Goal: Transaction & Acquisition: Book appointment/travel/reservation

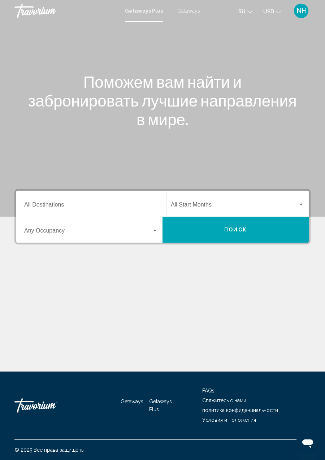
click at [78, 203] on input "Destination All Destinations" at bounding box center [91, 206] width 134 height 7
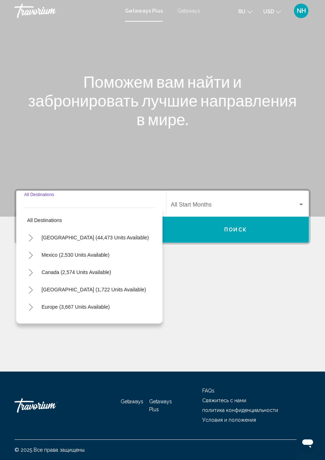
scroll to position [34, 0]
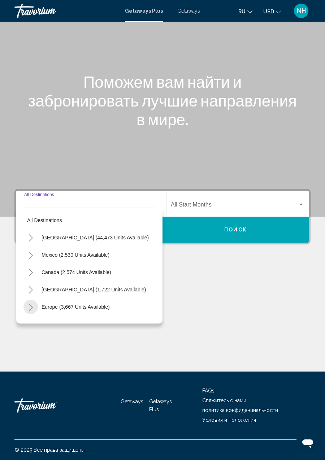
click at [29, 304] on icon "Toggle Europe (3,667 units available)" at bounding box center [30, 307] width 5 height 7
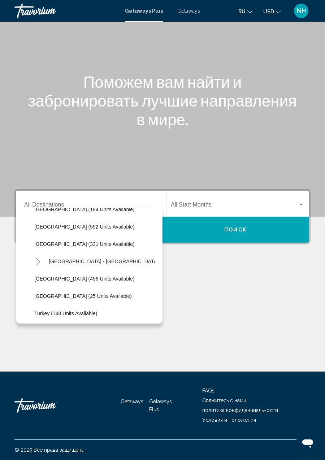
scroll to position [238, 0]
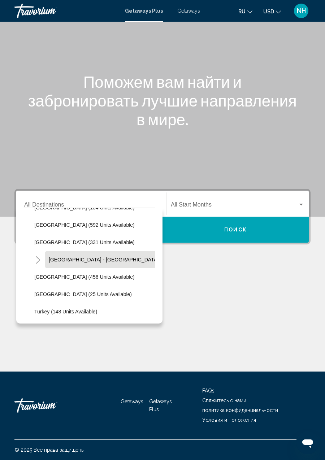
click at [112, 257] on span "[GEOGRAPHIC_DATA] - [GEOGRAPHIC_DATA] (73 units available)" at bounding box center [126, 260] width 155 height 6
type input "**********"
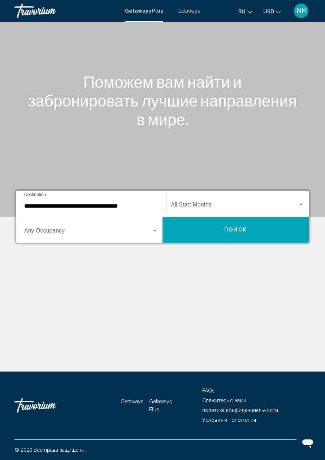
click at [246, 217] on button "Поиск" at bounding box center [236, 230] width 146 height 26
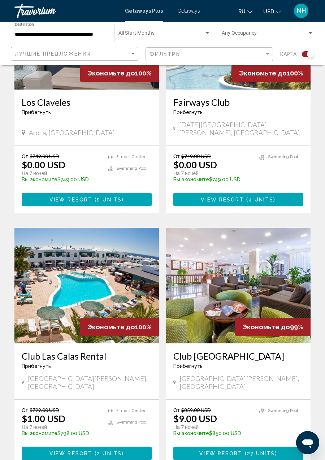
scroll to position [784, 0]
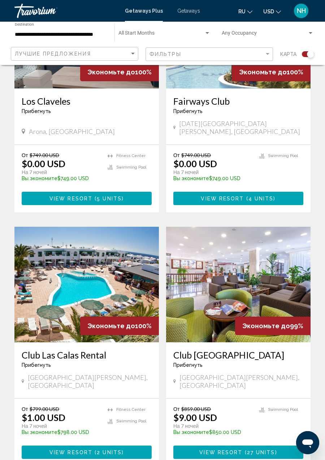
click at [99, 450] on span "2 units" at bounding box center [109, 453] width 25 height 6
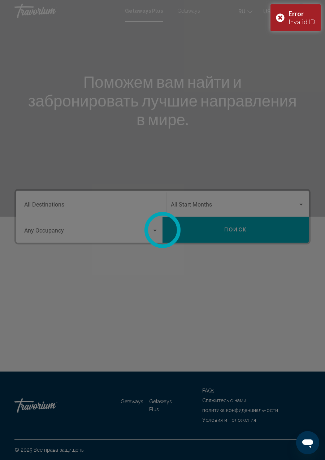
click at [187, 13] on div at bounding box center [162, 230] width 325 height 460
click at [184, 13] on div at bounding box center [162, 230] width 325 height 460
click at [277, 24] on div "Error Invalid ID" at bounding box center [295, 17] width 50 height 27
click at [191, 16] on div at bounding box center [162, 230] width 325 height 460
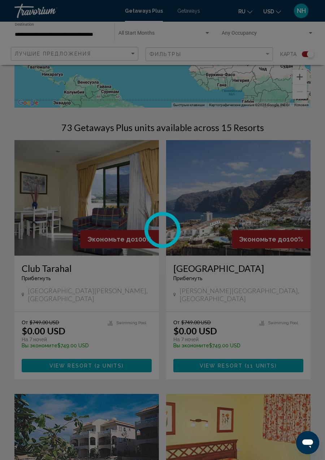
scroll to position [109, 0]
click at [234, 355] on div at bounding box center [162, 230] width 325 height 460
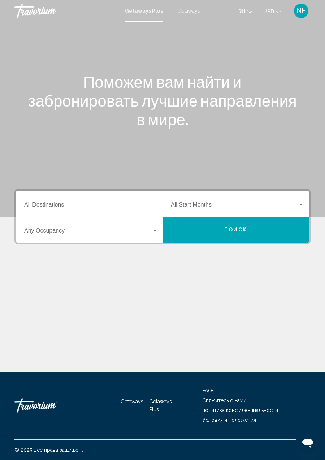
click at [189, 12] on span "Getaways" at bounding box center [188, 11] width 23 height 6
click at [67, 207] on input "Destination All Destinations" at bounding box center [91, 206] width 134 height 7
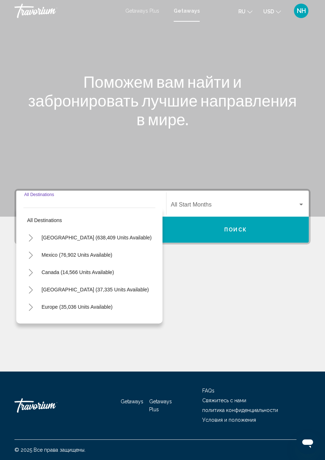
scroll to position [34, 0]
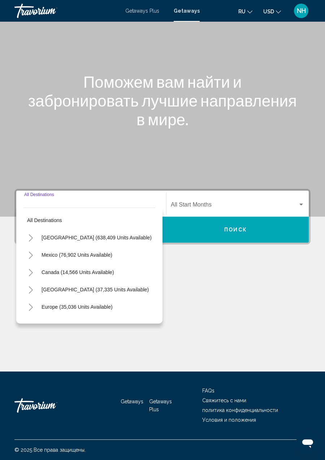
click at [33, 304] on icon "Toggle Europe (35,036 units available)" at bounding box center [30, 307] width 5 height 7
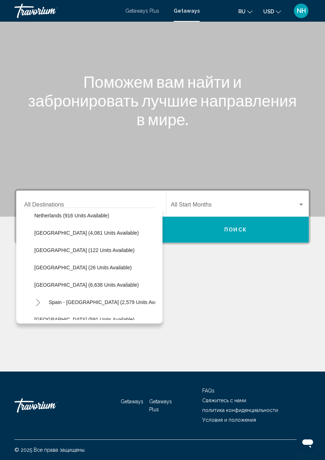
scroll to position [317, 0]
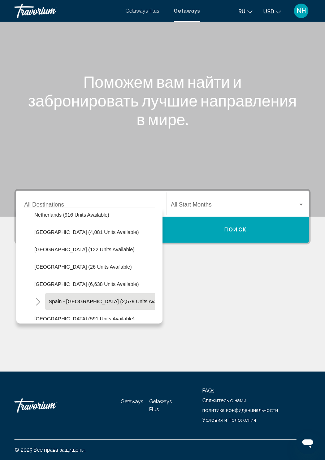
click at [75, 299] on span "Spain - Canary Islands (2,579 units available)" at bounding box center [110, 302] width 122 height 6
type input "**********"
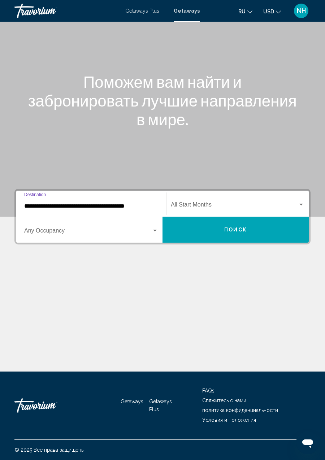
click at [233, 227] on span "Поиск" at bounding box center [235, 230] width 23 height 6
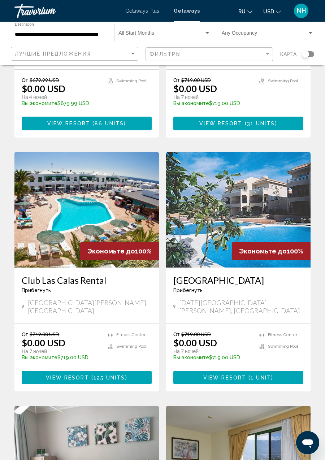
scroll to position [465, 0]
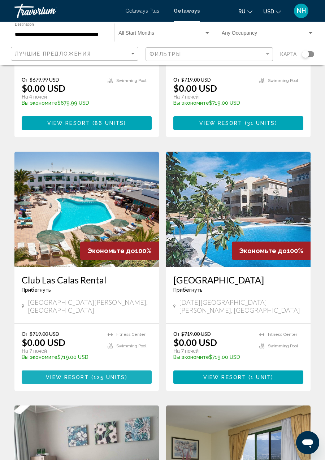
click at [87, 374] on span "View Resort" at bounding box center [67, 377] width 43 height 6
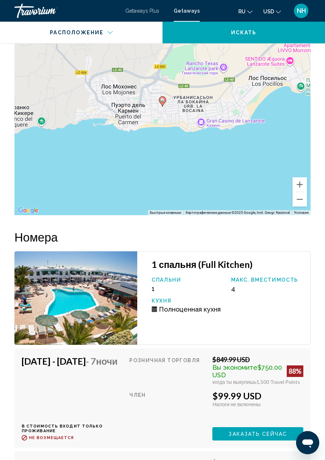
scroll to position [1308, 0]
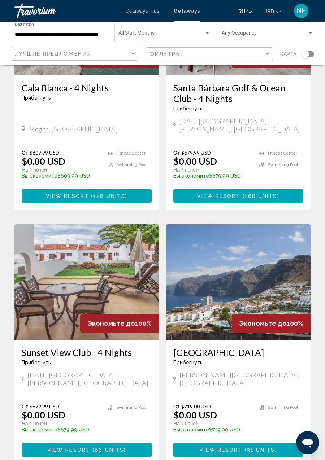
scroll to position [140, 0]
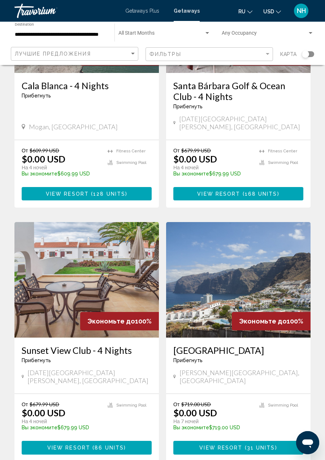
click at [242, 445] on span "View Resort" at bounding box center [220, 448] width 43 height 6
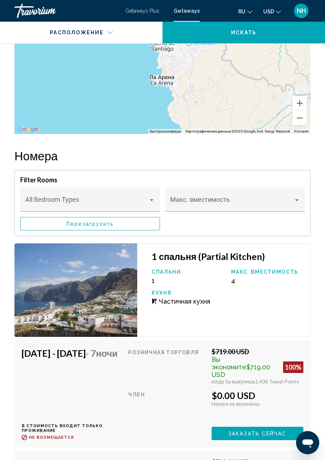
scroll to position [1291, 0]
click at [260, 431] on span "Заказать сейчас" at bounding box center [257, 434] width 59 height 6
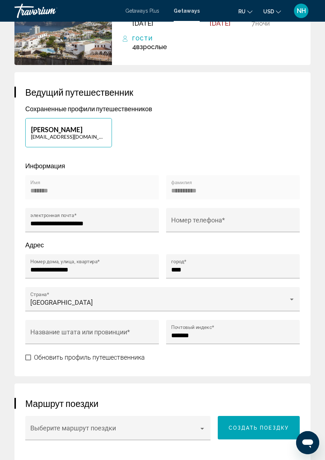
scroll to position [270, 0]
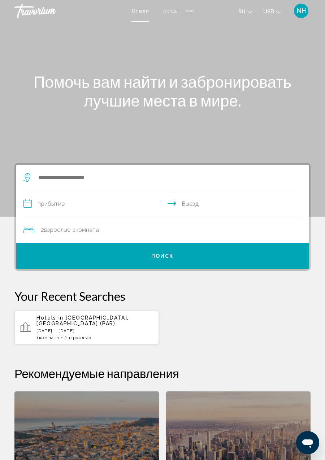
click at [189, 8] on div "Extra navigation items" at bounding box center [190, 10] width 8 height 11
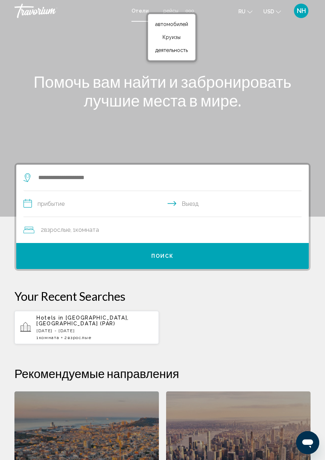
click at [95, 51] on div "Main content" at bounding box center [162, 108] width 325 height 217
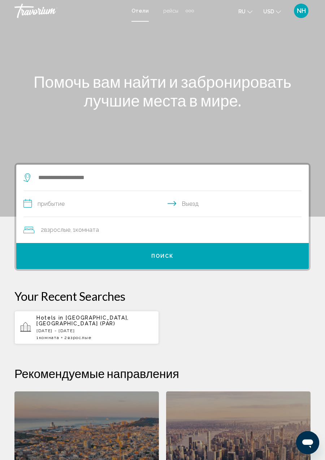
click at [167, 12] on span "рейсы" at bounding box center [170, 11] width 15 height 6
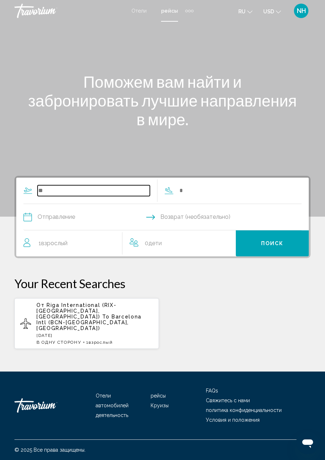
click at [109, 192] on input "Search widget" at bounding box center [94, 190] width 112 height 11
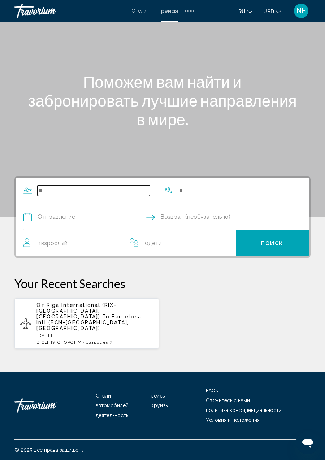
scroll to position [34, 0]
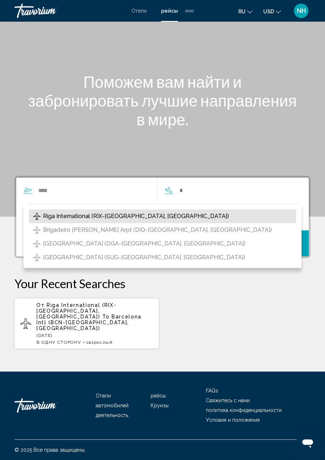
click at [137, 211] on span "Riga International (RIX-Riga, Latvia)" at bounding box center [136, 216] width 186 height 10
type input "**********"
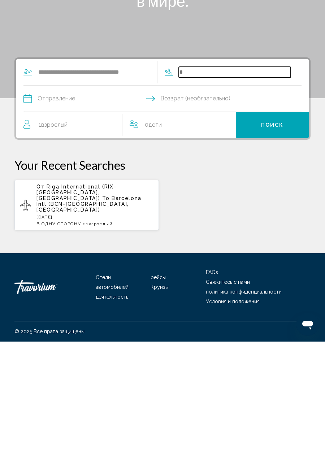
click at [209, 185] on input "Search widget" at bounding box center [235, 190] width 112 height 11
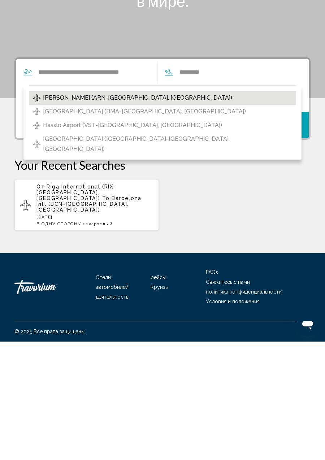
click at [121, 211] on span "Arlanda Intl (ARN-Stockholm, Sweden)" at bounding box center [137, 216] width 189 height 10
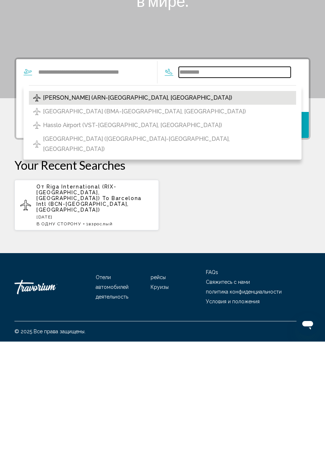
type input "**********"
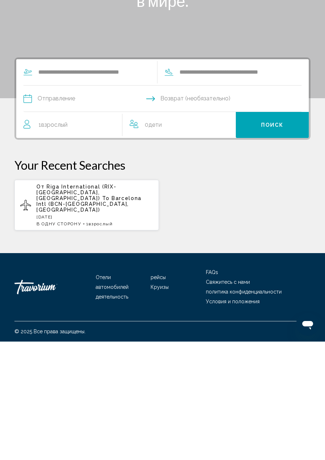
click at [85, 204] on input "Depart date" at bounding box center [93, 218] width 142 height 28
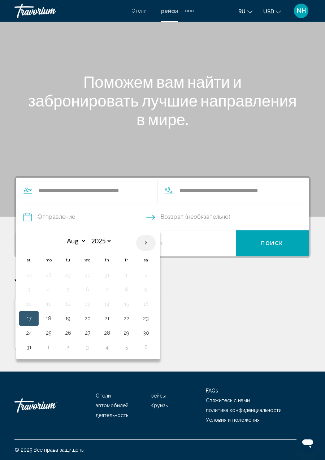
click at [144, 235] on th "Next month" at bounding box center [146, 243] width 20 height 16
click at [145, 235] on th "Next month" at bounding box center [146, 243] width 20 height 16
select select "*"
click at [130, 313] on button "24" at bounding box center [127, 318] width 12 height 10
type input "**********"
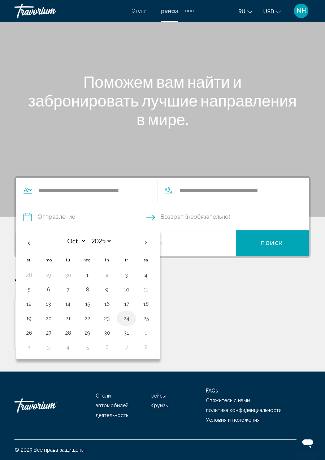
select select "*"
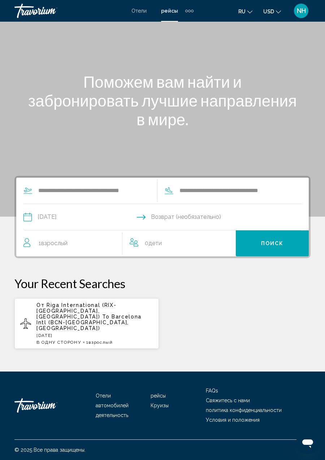
click at [222, 204] on input "Return date" at bounding box center [234, 218] width 142 height 28
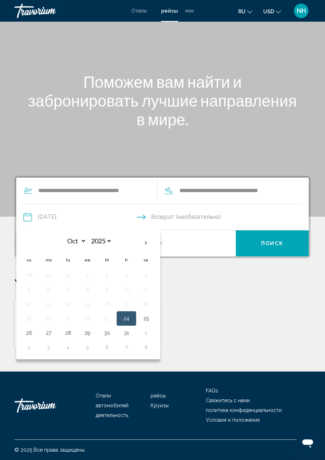
click at [277, 241] on span "Поиск" at bounding box center [272, 244] width 23 height 6
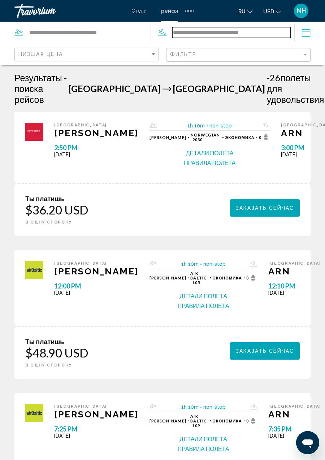
click at [243, 31] on input "**********" at bounding box center [231, 32] width 118 height 11
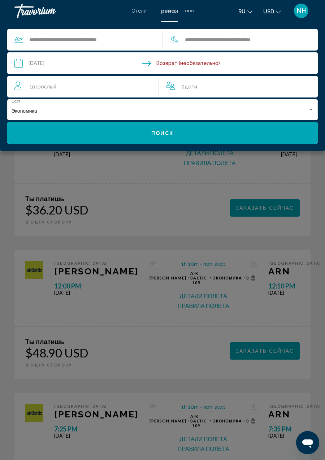
click at [217, 67] on input "Return date" at bounding box center [243, 64] width 155 height 24
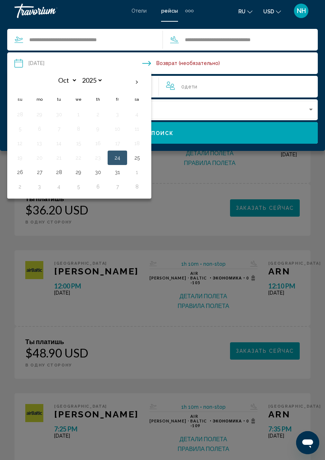
click at [134, 82] on th "Next month" at bounding box center [137, 82] width 20 height 16
select select "**"
click at [60, 133] on button "4" at bounding box center [59, 129] width 12 height 10
type input "**********"
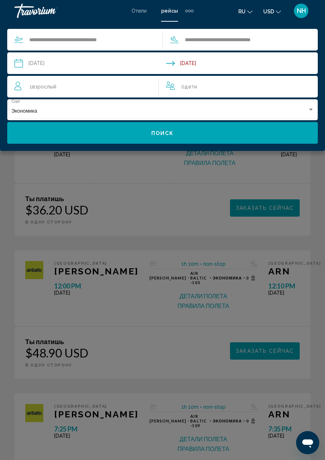
click at [208, 135] on button "Поиск" at bounding box center [162, 133] width 311 height 22
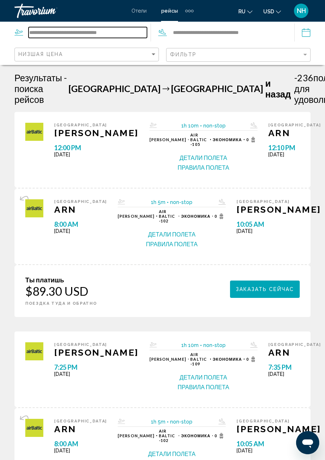
click at [113, 29] on input "**********" at bounding box center [88, 32] width 118 height 11
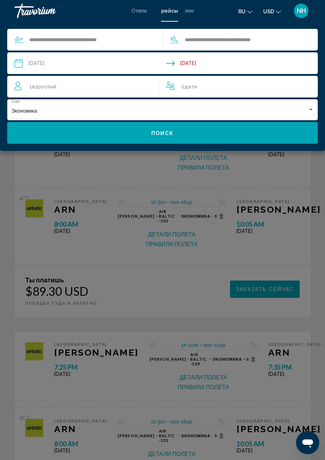
click at [24, 222] on div "Main content" at bounding box center [162, 230] width 325 height 460
